Goal: Information Seeking & Learning: Check status

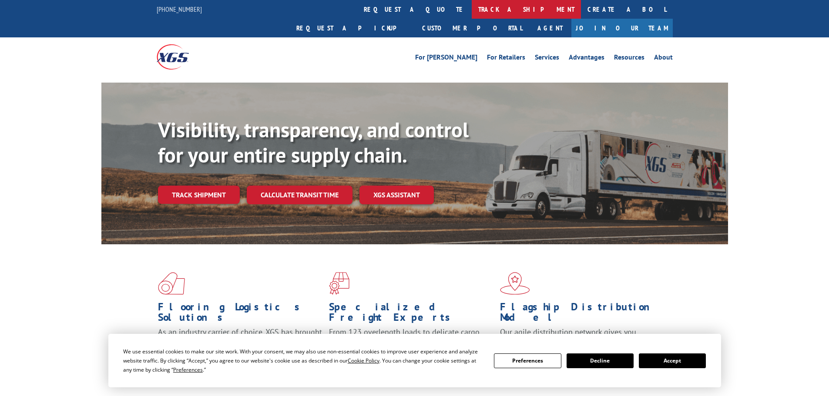
click at [471, 7] on link "track a shipment" at bounding box center [525, 9] width 109 height 19
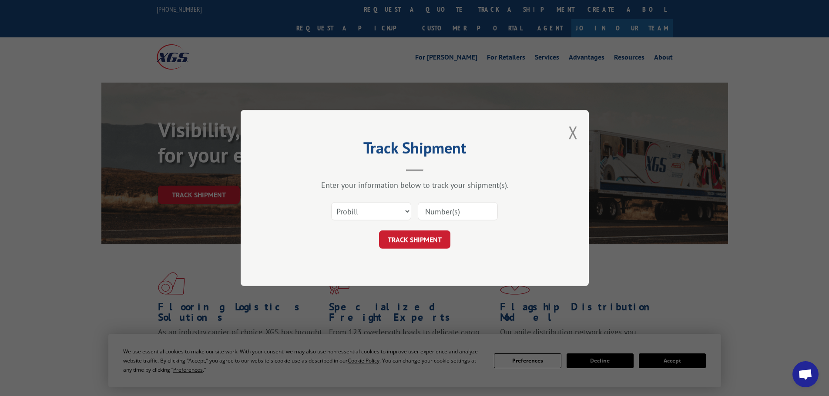
click at [446, 211] on input at bounding box center [458, 211] width 80 height 18
paste input "17232799"
type input "17232799"
click at [425, 241] on button "TRACK SHIPMENT" at bounding box center [414, 240] width 71 height 18
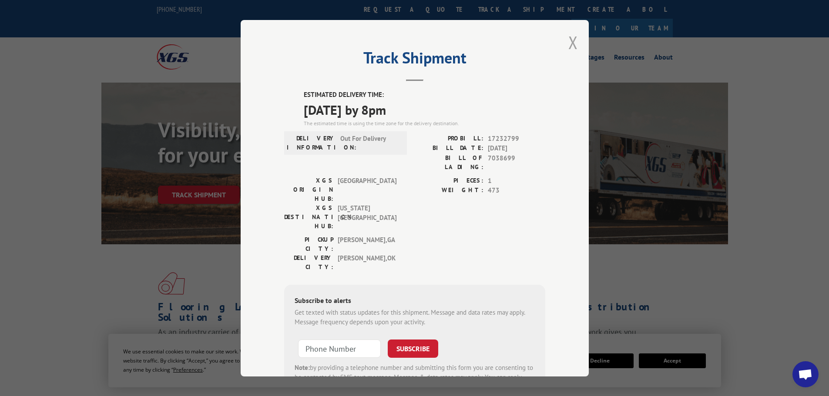
click at [572, 43] on button "Close modal" at bounding box center [573, 42] width 10 height 23
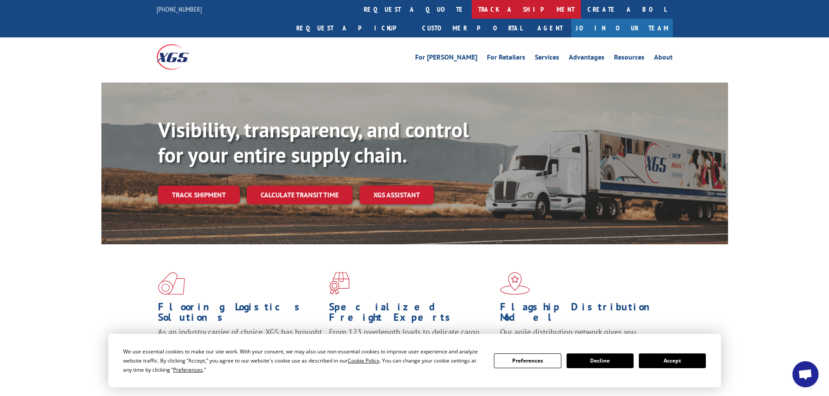
click at [471, 11] on link "track a shipment" at bounding box center [525, 9] width 109 height 19
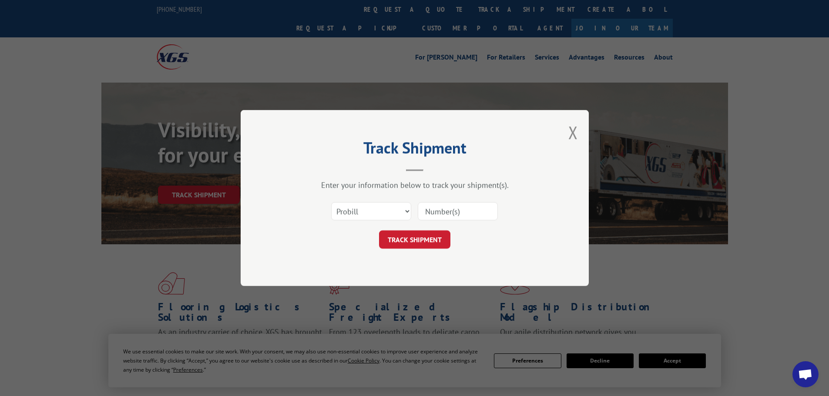
click at [434, 213] on input at bounding box center [458, 211] width 80 height 18
paste input "17232799"
type input "17232799"
click at [412, 247] on button "TRACK SHIPMENT" at bounding box center [414, 240] width 71 height 18
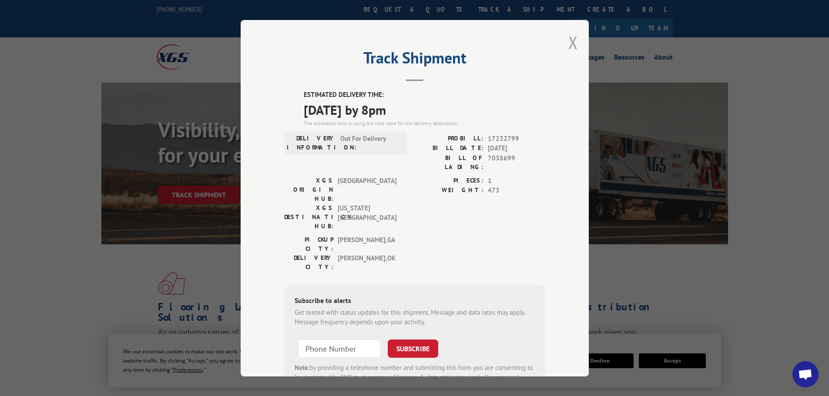
click at [568, 43] on button "Close modal" at bounding box center [573, 42] width 10 height 23
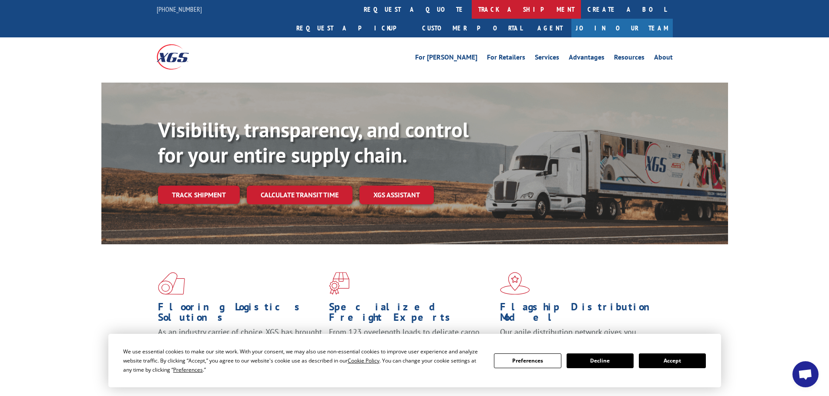
click at [471, 11] on link "track a shipment" at bounding box center [525, 9] width 109 height 19
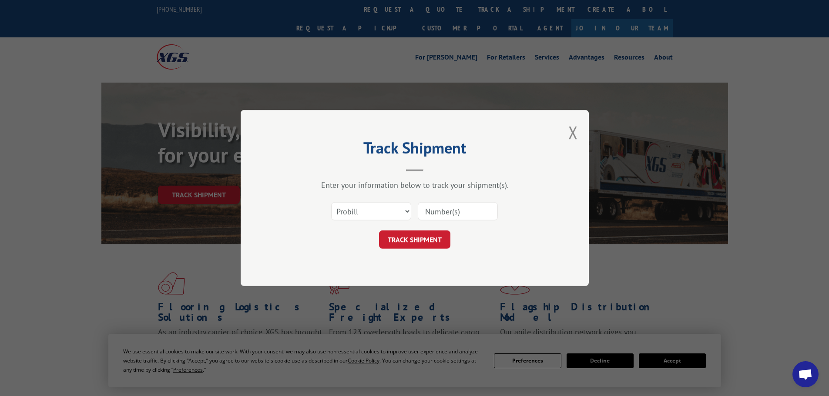
click at [428, 209] on input at bounding box center [458, 211] width 80 height 18
paste input "17477896"
type input "17477896"
click at [428, 234] on button "TRACK SHIPMENT" at bounding box center [414, 240] width 71 height 18
